Goal: Information Seeking & Learning: Learn about a topic

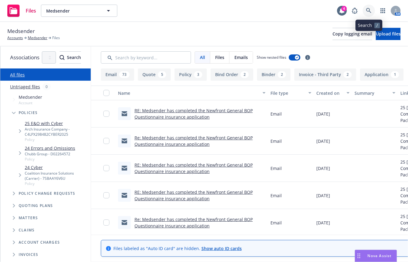
click at [365, 11] on link at bounding box center [369, 11] width 12 height 12
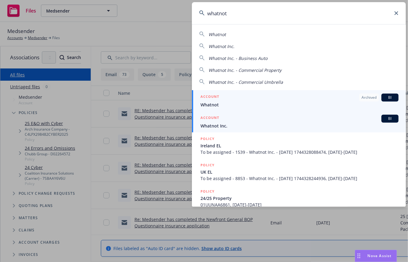
type input "whatnot"
click at [267, 126] on span "Whatnot Inc." at bounding box center [299, 126] width 198 height 6
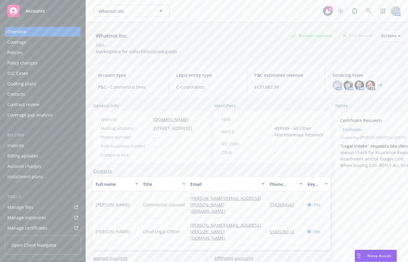
click at [27, 57] on div "Policies" at bounding box center [42, 53] width 71 height 10
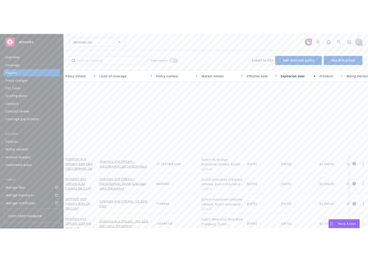
scroll to position [122, 0]
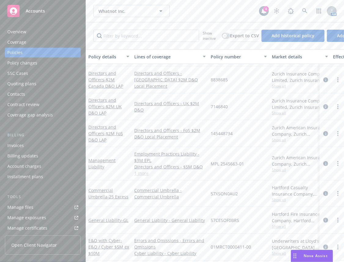
drag, startPoint x: 217, startPoint y: 14, endPoint x: 249, endPoint y: 12, distance: 32.1
click at [217, 14] on div "Whatnot Inc. Whatnot Inc." at bounding box center [176, 11] width 166 height 12
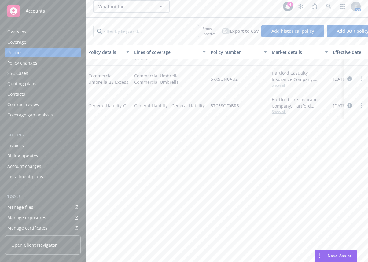
scroll to position [20, 0]
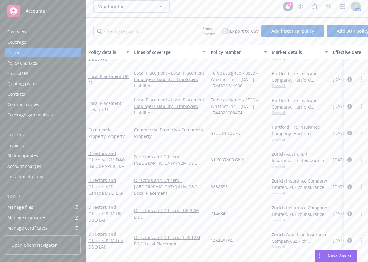
click at [264, 18] on div "Show inactive Export to CSV Add historical policy Add BOR policy" at bounding box center [227, 31] width 282 height 27
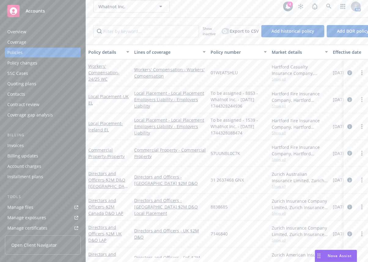
click at [264, 18] on div "Show inactive Export to CSV Add historical policy Add BOR policy" at bounding box center [227, 31] width 282 height 27
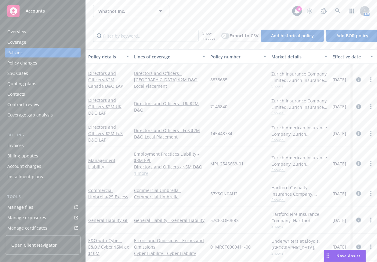
scroll to position [5, 0]
